Goal: Task Accomplishment & Management: Manage account settings

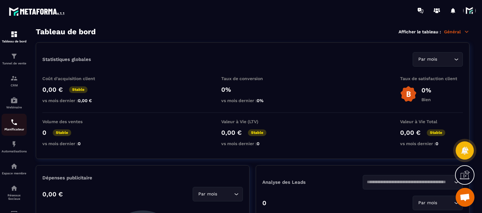
click at [14, 120] on img at bounding box center [14, 122] width 8 height 8
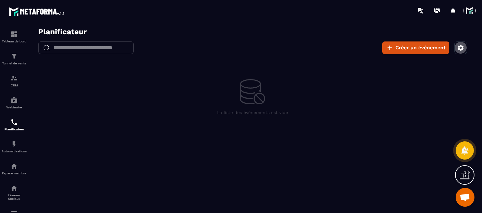
click at [457, 43] on button "button" at bounding box center [460, 47] width 13 height 13
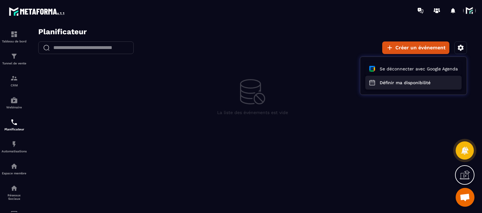
click at [413, 84] on button "Définir ma disponibilité" at bounding box center [413, 83] width 96 height 14
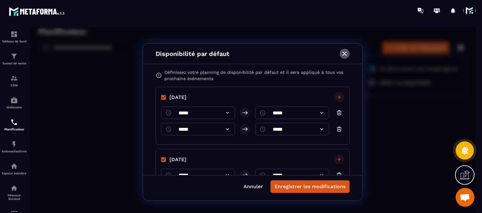
click at [344, 55] on icon "button" at bounding box center [345, 54] width 8 height 8
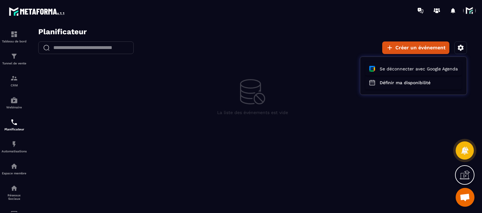
click at [251, 79] on div at bounding box center [252, 121] width 446 height 189
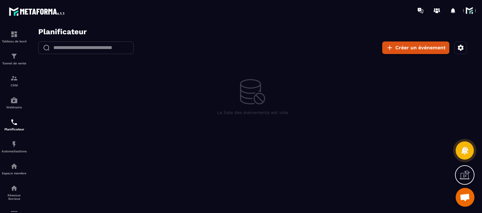
click at [469, 10] on span at bounding box center [469, 10] width 13 height 13
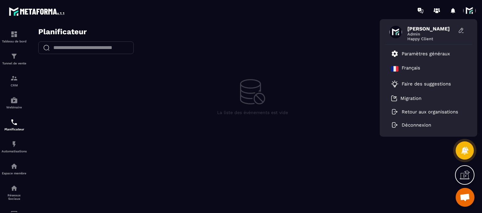
click at [470, 12] on span at bounding box center [469, 10] width 13 height 13
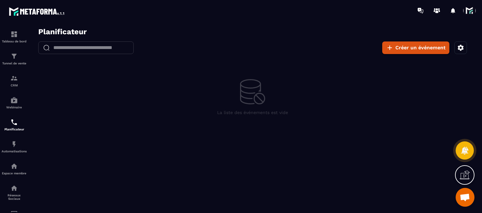
click at [470, 12] on span at bounding box center [469, 10] width 13 height 13
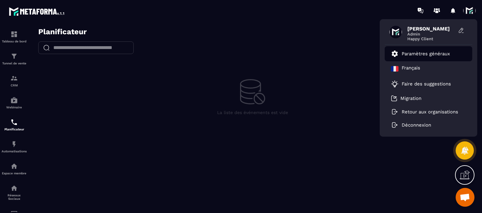
click at [437, 48] on li "Paramètres généraux" at bounding box center [429, 53] width 88 height 15
click at [429, 51] on p "Paramètres généraux" at bounding box center [426, 54] width 48 height 6
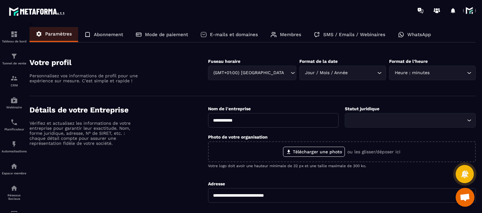
click at [296, 31] on div "Membres" at bounding box center [285, 34] width 43 height 15
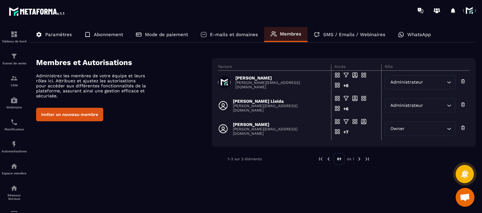
click at [470, 9] on span at bounding box center [469, 10] width 13 height 13
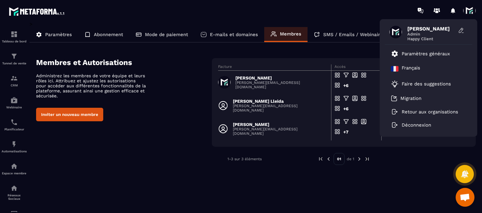
click at [127, 117] on div "Inviter un nouveau membre" at bounding box center [124, 114] width 176 height 13
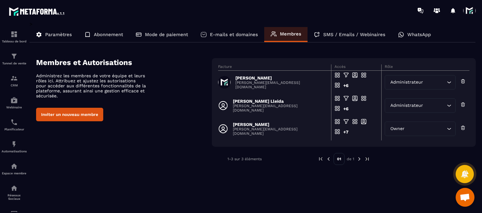
click at [92, 109] on button "Inviter un nouveau membre" at bounding box center [69, 114] width 67 height 13
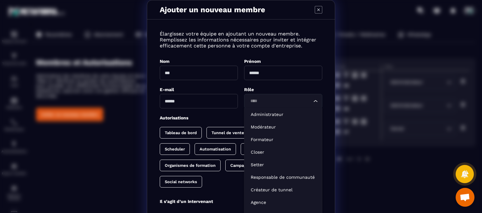
click at [260, 106] on div "Loading..." at bounding box center [283, 101] width 78 height 14
click at [258, 113] on p "Administrateur" at bounding box center [283, 114] width 65 height 6
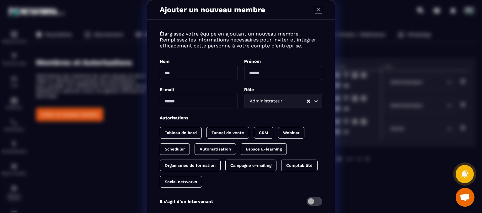
click at [318, 11] on icon "Modal window" at bounding box center [319, 10] width 8 height 8
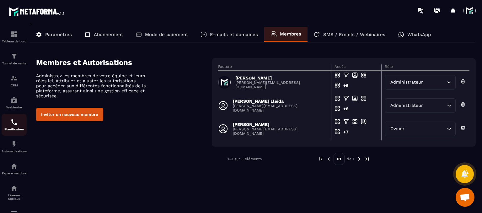
click at [13, 126] on img at bounding box center [14, 122] width 8 height 8
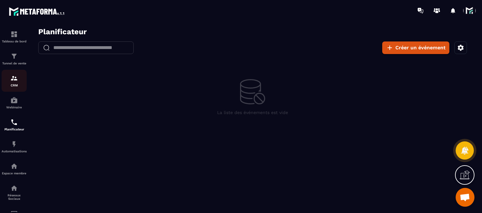
click at [18, 88] on link "CRM" at bounding box center [14, 81] width 25 height 22
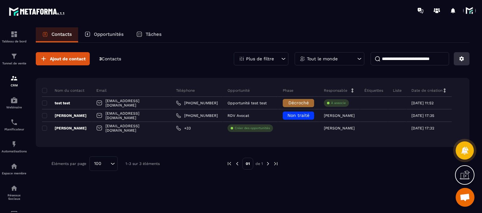
click at [464, 58] on button at bounding box center [462, 58] width 16 height 13
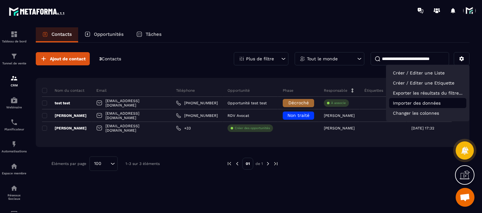
click at [414, 103] on p "Importer des données" at bounding box center [427, 103] width 77 height 10
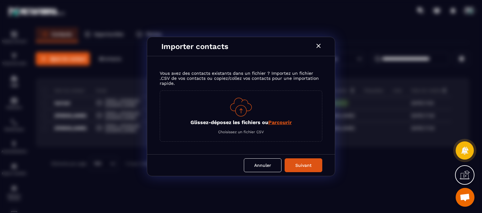
click at [314, 48] on p "Importer contacts" at bounding box center [237, 46] width 153 height 9
click at [318, 45] on icon "Modal window" at bounding box center [319, 46] width 8 height 8
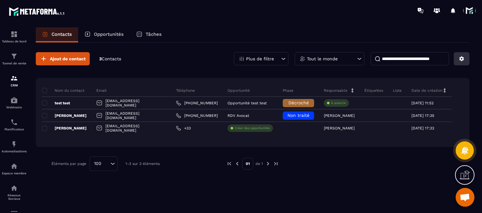
click at [464, 61] on button at bounding box center [462, 58] width 16 height 13
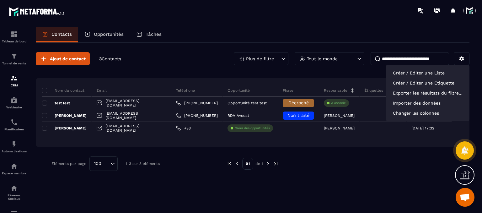
click at [359, 36] on div "Contacts Opportunités Tâches" at bounding box center [253, 34] width 434 height 15
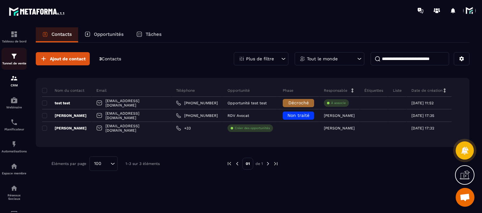
click at [21, 53] on div "Tunnel de vente" at bounding box center [14, 58] width 25 height 13
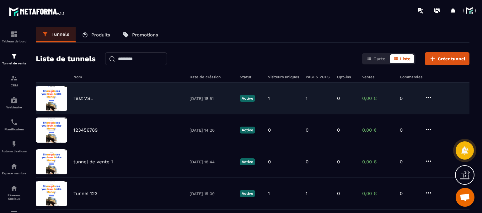
click at [90, 98] on p "Test VSL" at bounding box center [83, 98] width 20 height 6
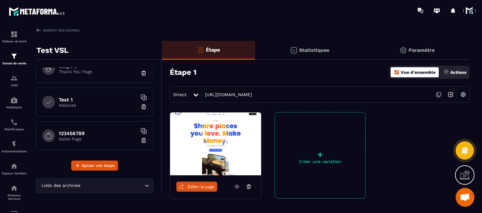
scroll to position [115, 0]
click at [75, 101] on p "Website" at bounding box center [98, 103] width 78 height 5
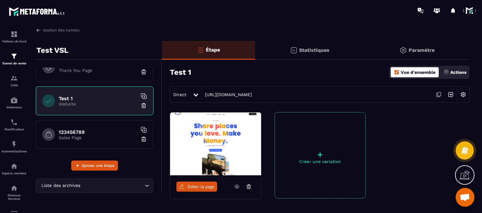
click at [213, 184] on span "Éditer la page" at bounding box center [201, 186] width 27 height 5
